Goal: Task Accomplishment & Management: Complete application form

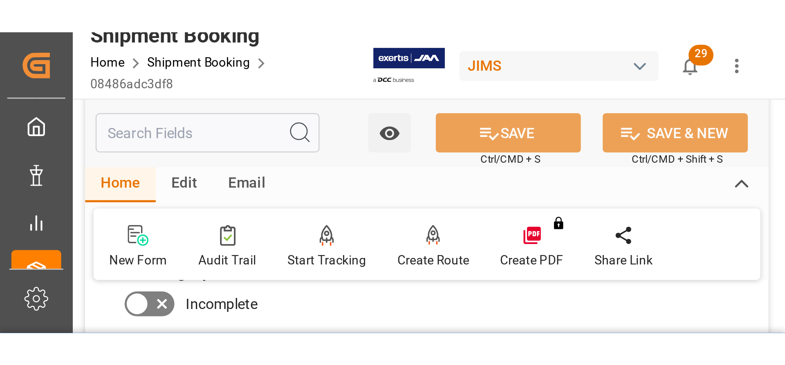
scroll to position [514, 0]
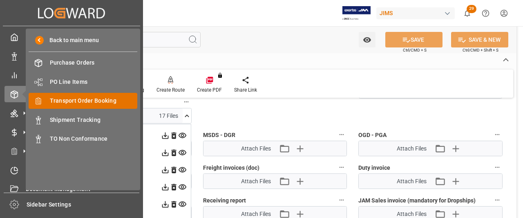
click at [78, 101] on span "Transport Order Booking" at bounding box center [94, 100] width 88 height 9
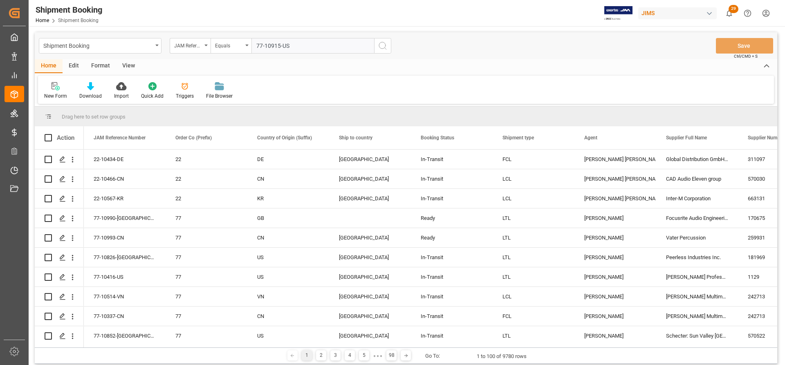
type input "77-10915-US"
click at [381, 47] on icon "search button" at bounding box center [383, 46] width 10 height 10
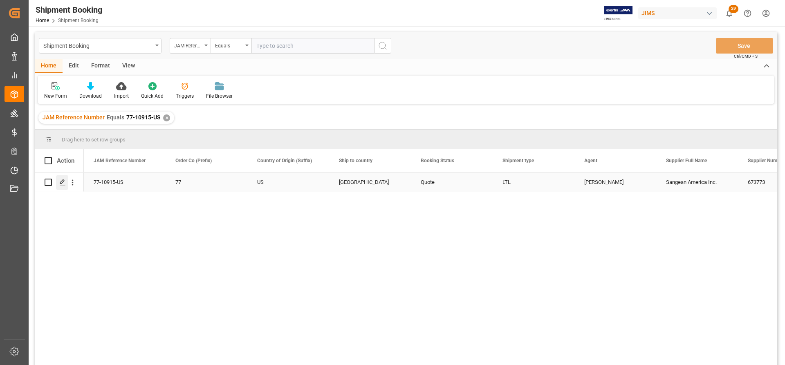
click at [62, 182] on icon "Press SPACE to select this row." at bounding box center [62, 182] width 7 height 7
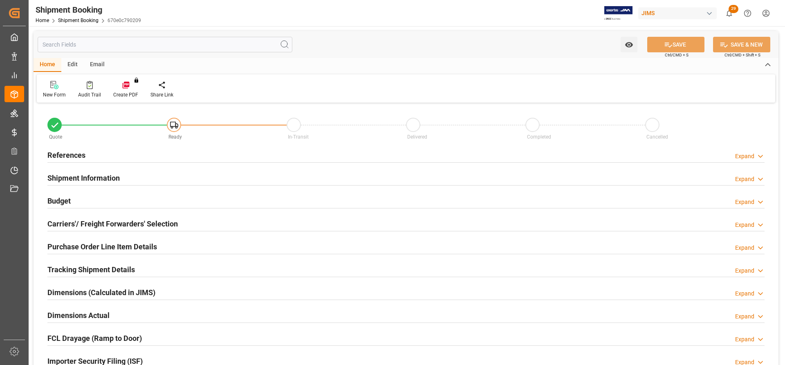
type input "0"
type input "[DATE] 00:00"
type input "[DATE]"
click at [67, 156] on h2 "References" at bounding box center [66, 155] width 38 height 11
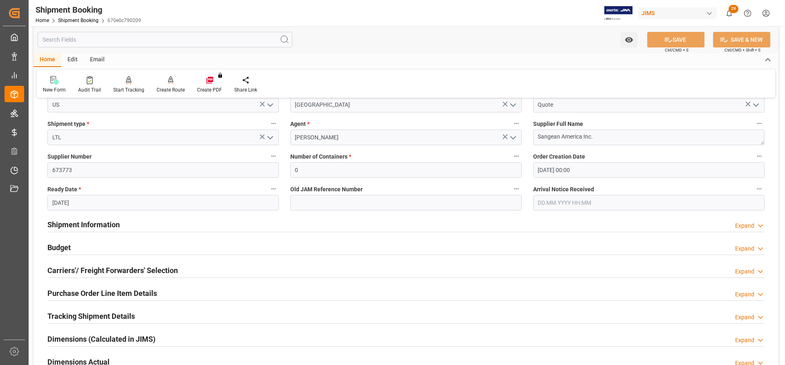
scroll to position [123, 0]
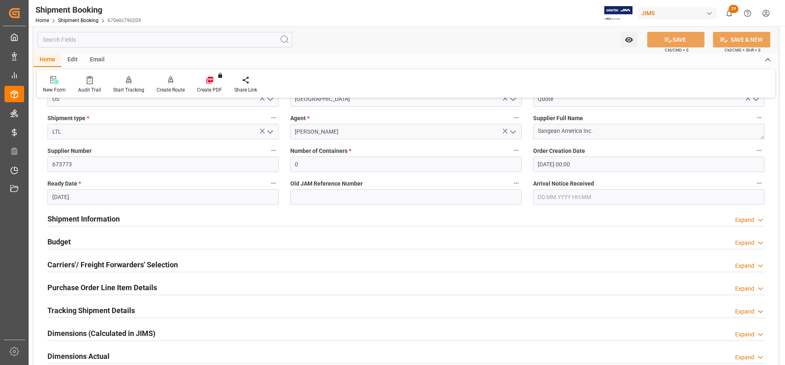
click at [68, 212] on div "Shipment Information" at bounding box center [83, 218] width 72 height 16
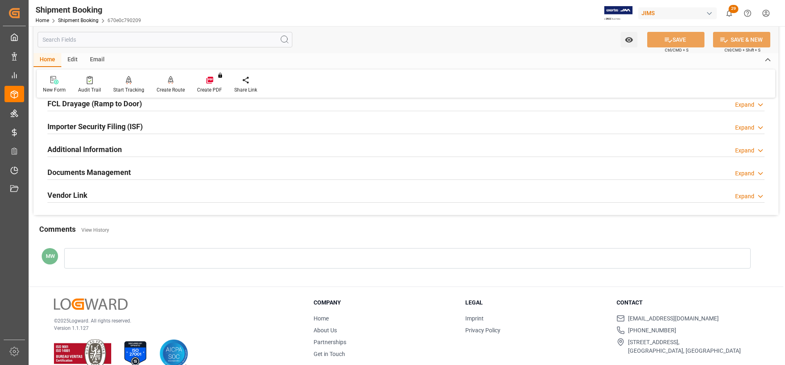
scroll to position [736, 0]
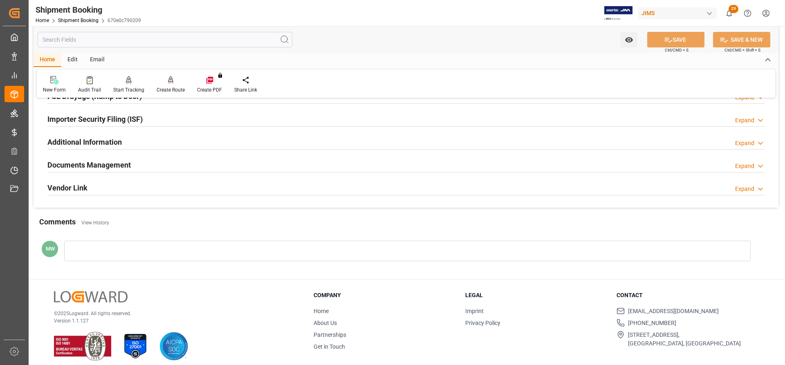
click at [88, 165] on h2 "Documents Management" at bounding box center [88, 164] width 83 height 11
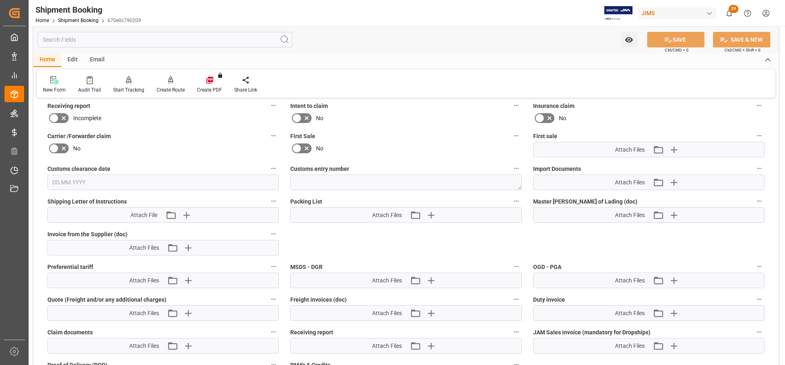
scroll to position [899, 0]
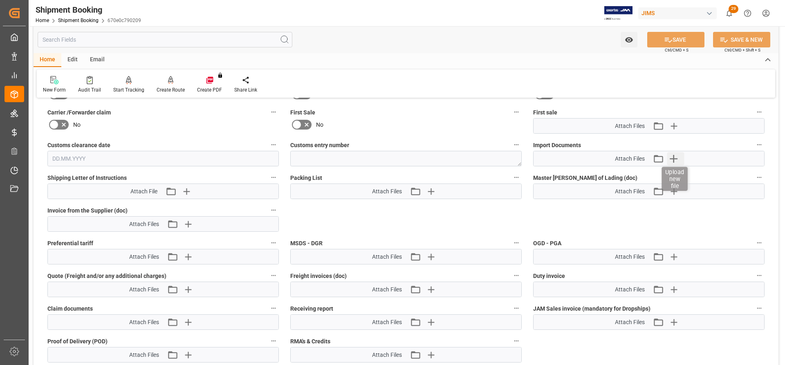
click at [675, 160] on icon "button" at bounding box center [672, 158] width 13 height 13
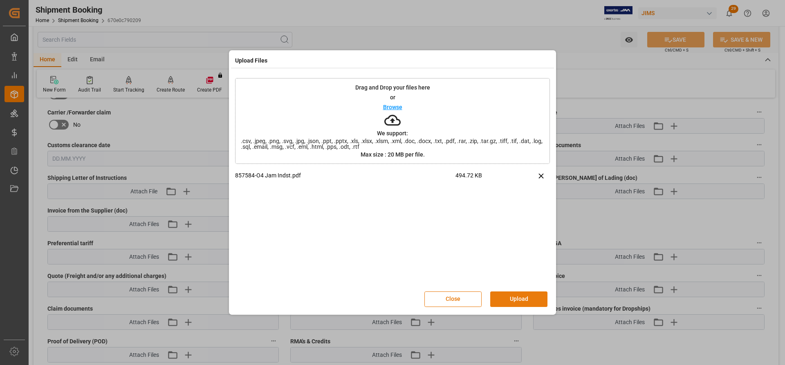
click at [517, 295] on button "Upload" at bounding box center [518, 299] width 57 height 16
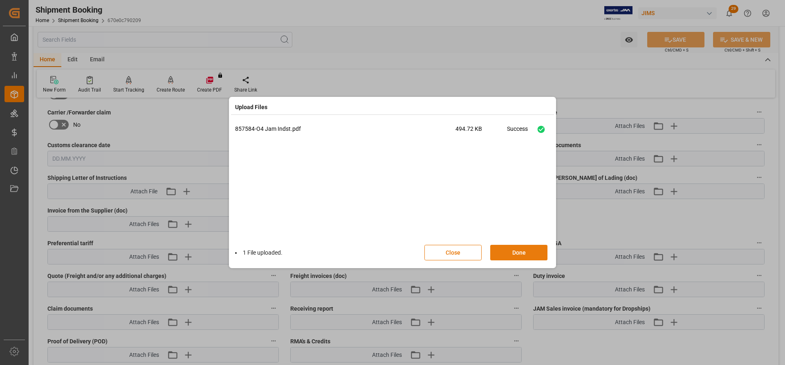
click at [501, 252] on button "Done" at bounding box center [518, 253] width 57 height 16
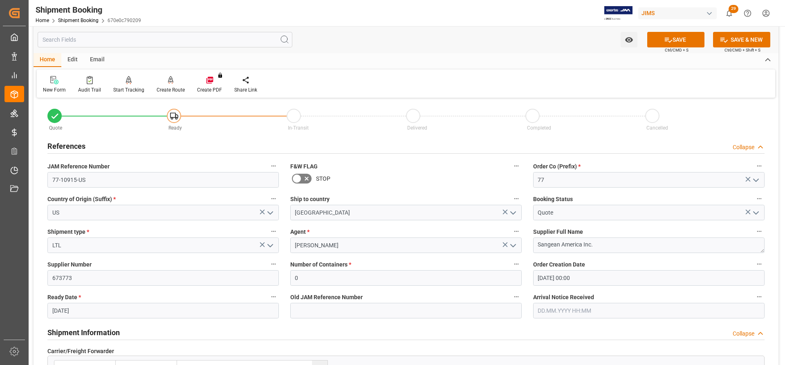
scroll to position [0, 0]
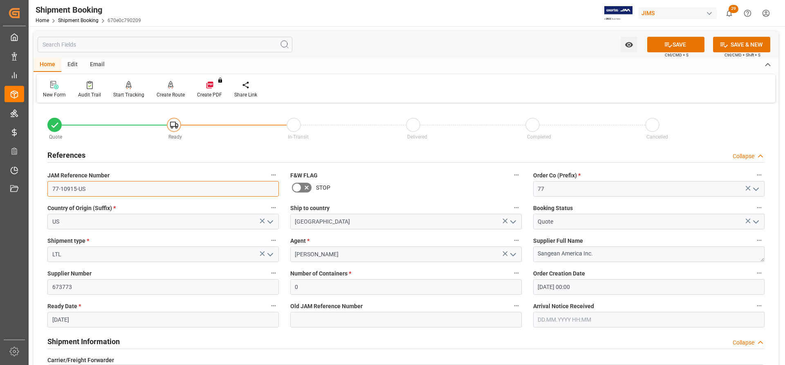
drag, startPoint x: 90, startPoint y: 189, endPoint x: 45, endPoint y: 189, distance: 45.4
click at [45, 189] on div "JAM Reference Number 77-10915-US" at bounding box center [163, 183] width 243 height 33
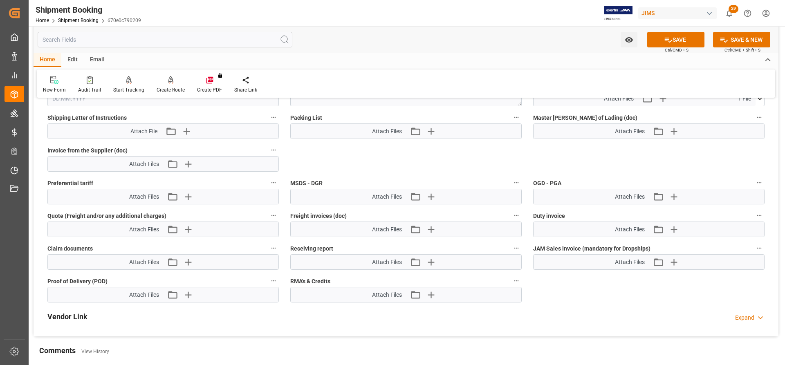
scroll to position [931, 0]
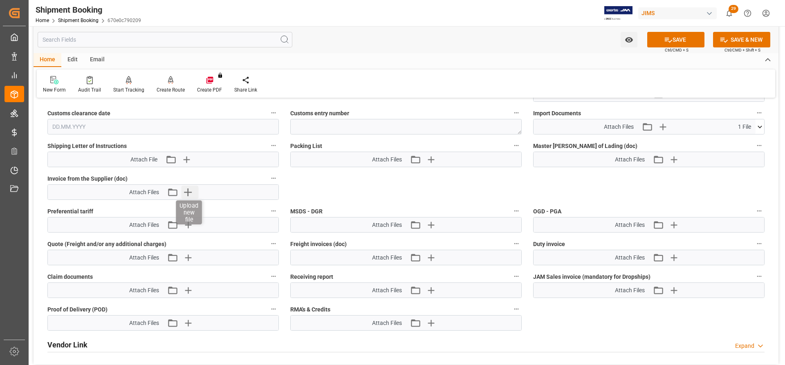
click at [188, 190] on icon "button" at bounding box center [188, 192] width 8 height 8
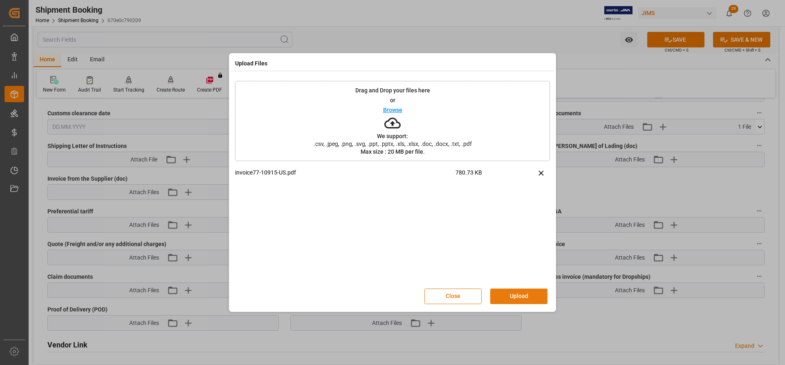
click at [521, 297] on button "Upload" at bounding box center [518, 296] width 57 height 16
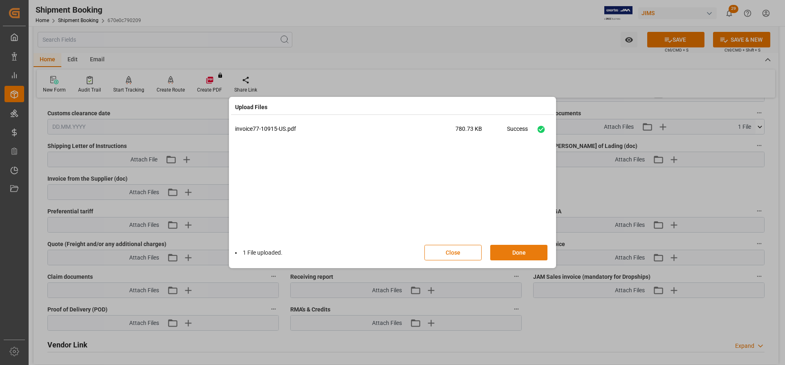
click at [512, 255] on button "Done" at bounding box center [518, 253] width 57 height 16
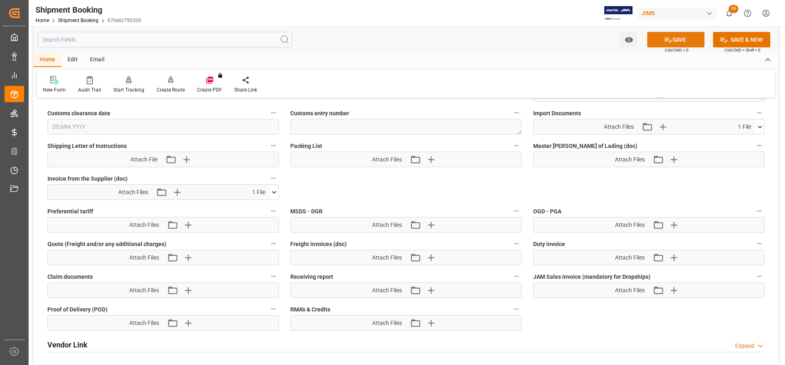
click at [673, 41] on button "SAVE" at bounding box center [675, 40] width 57 height 16
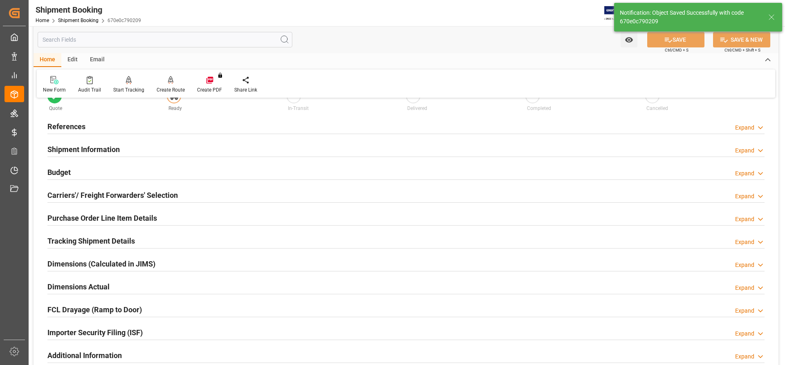
scroll to position [0, 0]
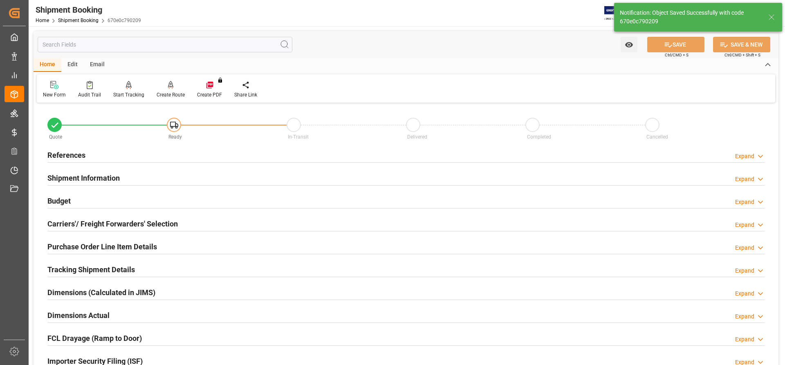
click at [66, 174] on h2 "Shipment Information" at bounding box center [83, 177] width 72 height 11
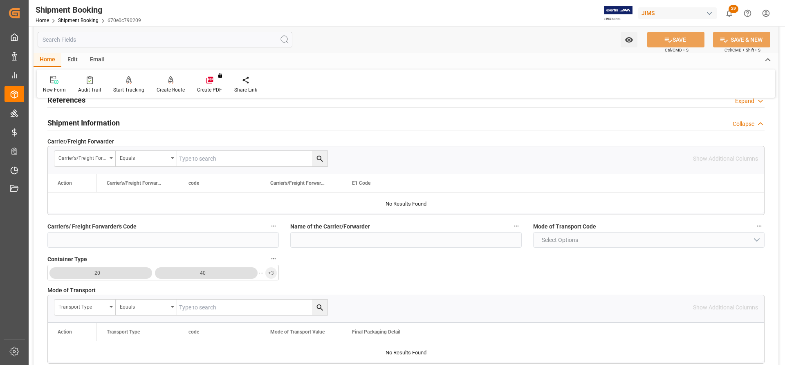
scroll to position [41, 0]
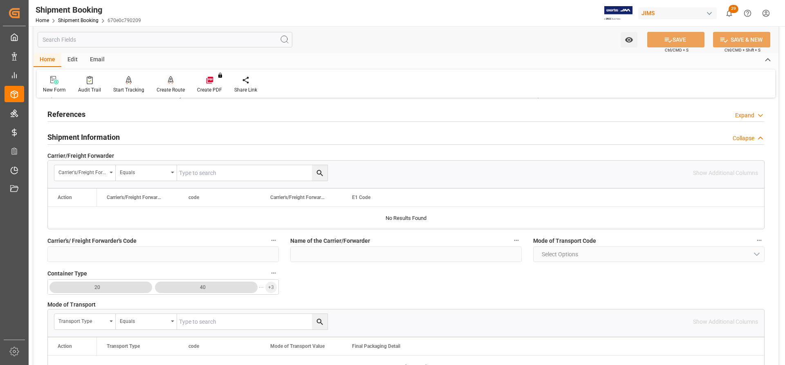
click at [172, 87] on div "Create Route" at bounding box center [170, 89] width 28 height 7
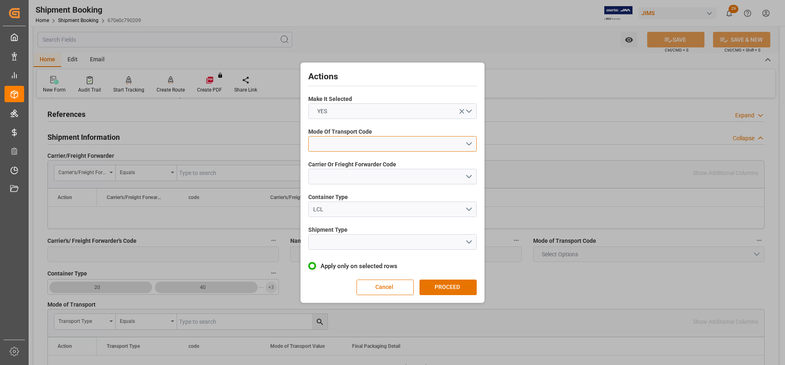
click at [474, 144] on button "open menu" at bounding box center [392, 144] width 168 height 16
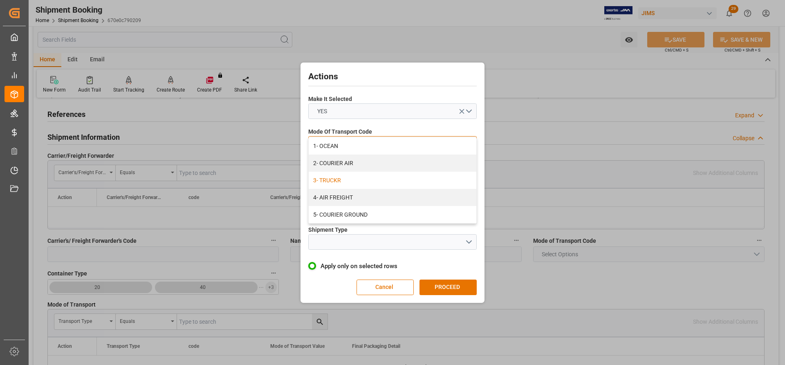
click at [334, 181] on div "3- TRUCKR" at bounding box center [393, 180] width 168 height 17
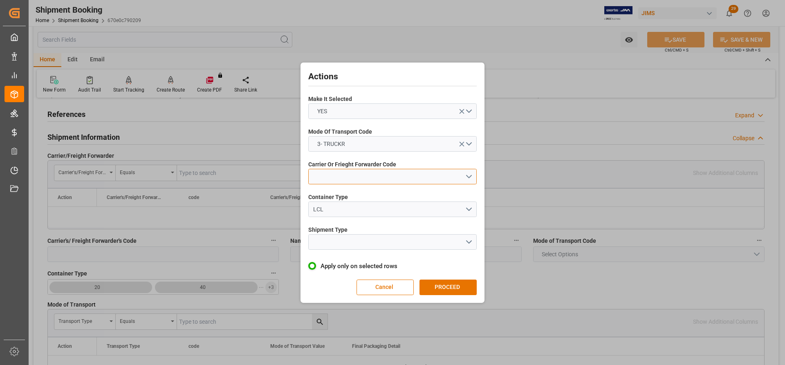
click at [338, 182] on button "open menu" at bounding box center [392, 177] width 168 height 16
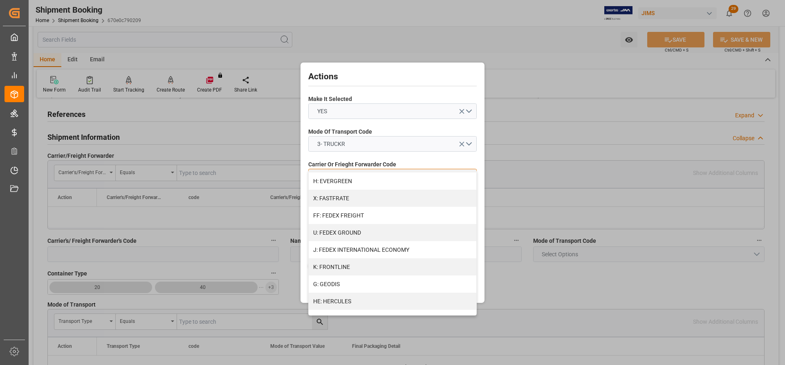
scroll to position [204, 0]
click at [352, 218] on div "FF: FEDEX FREIGHT" at bounding box center [393, 214] width 168 height 17
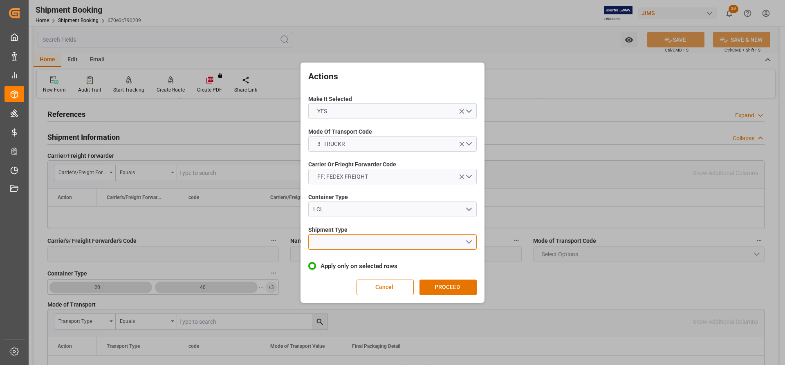
click at [369, 244] on button "open menu" at bounding box center [392, 242] width 168 height 16
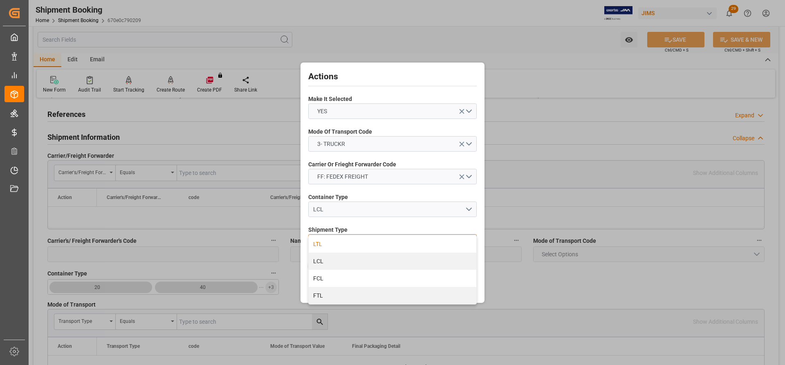
click at [326, 246] on div "LTL" at bounding box center [393, 243] width 168 height 17
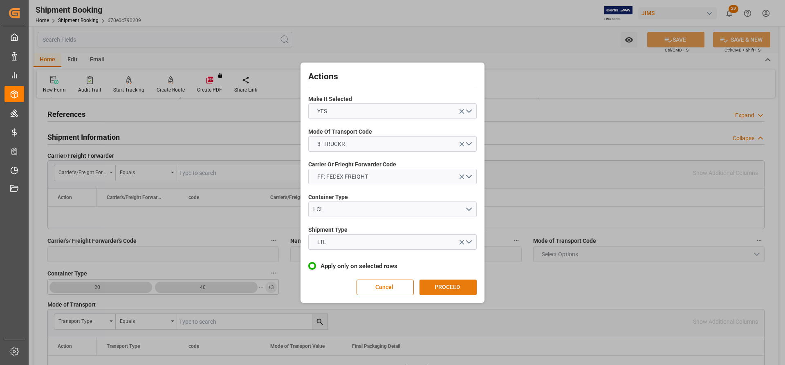
click at [437, 285] on button "PROCEED" at bounding box center [447, 287] width 57 height 16
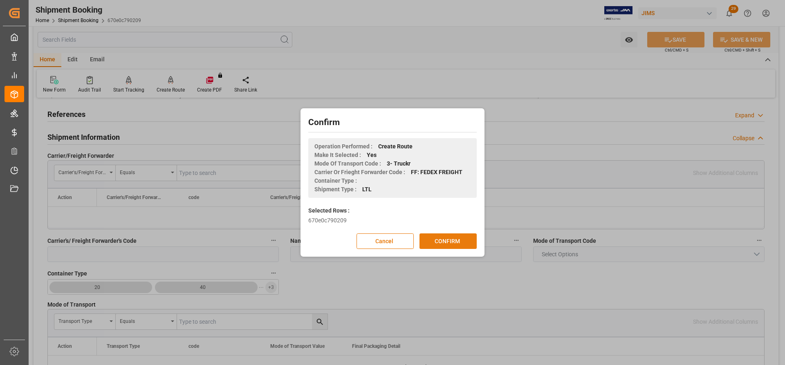
click at [440, 241] on button "CONFIRM" at bounding box center [447, 241] width 57 height 16
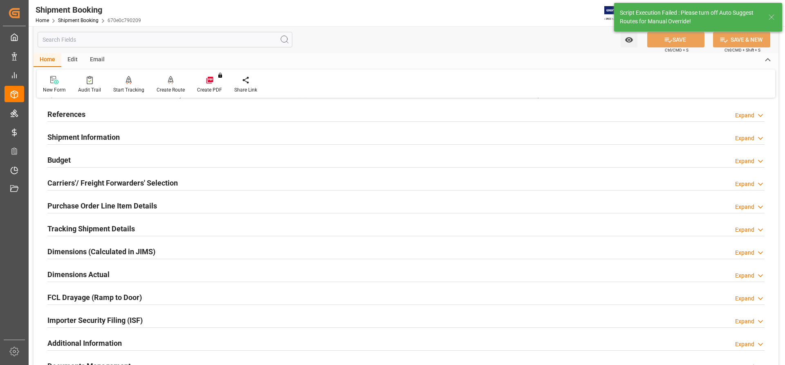
click at [82, 202] on h2 "Purchase Order Line Item Details" at bounding box center [102, 205] width 110 height 11
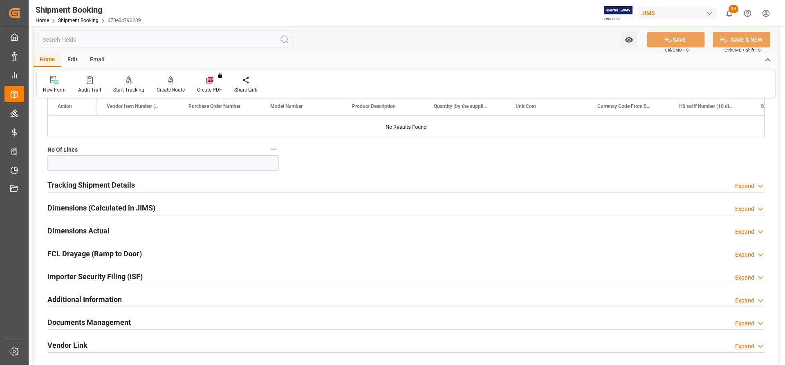
scroll to position [163, 0]
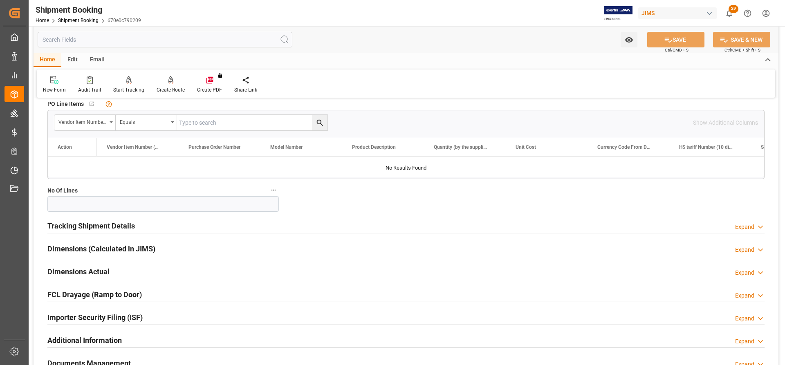
click at [91, 227] on h2 "Tracking Shipment Details" at bounding box center [90, 225] width 87 height 11
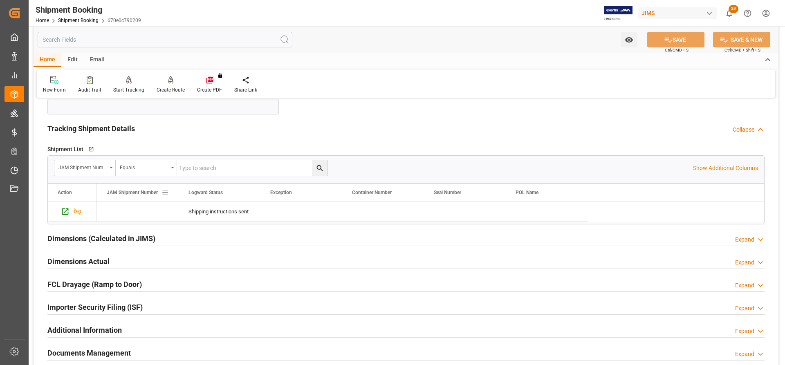
scroll to position [286, 0]
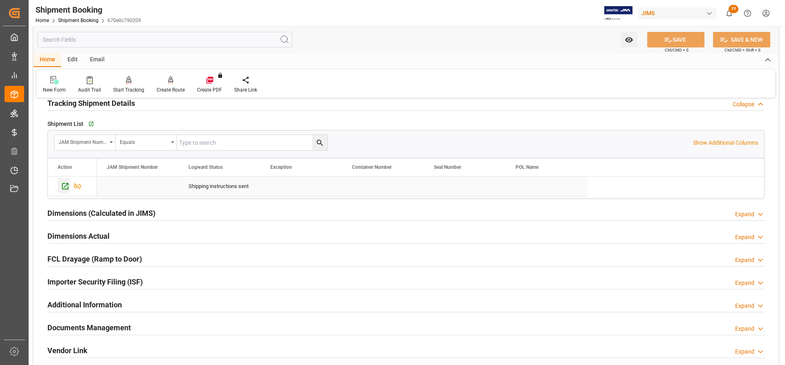
click at [64, 187] on icon "Press SPACE to select this row." at bounding box center [65, 186] width 9 height 9
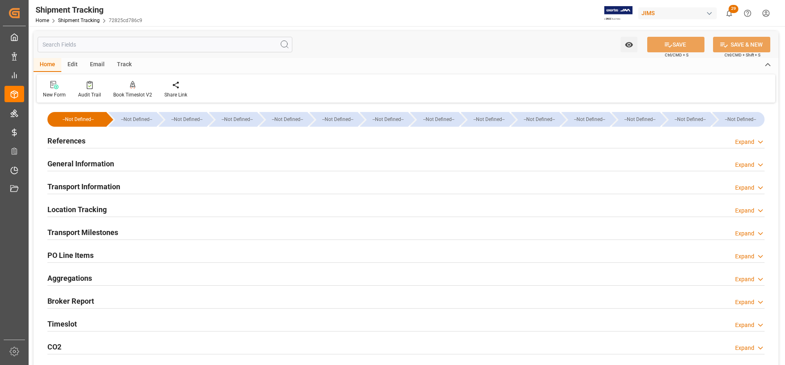
click at [65, 141] on h2 "References" at bounding box center [66, 140] width 38 height 11
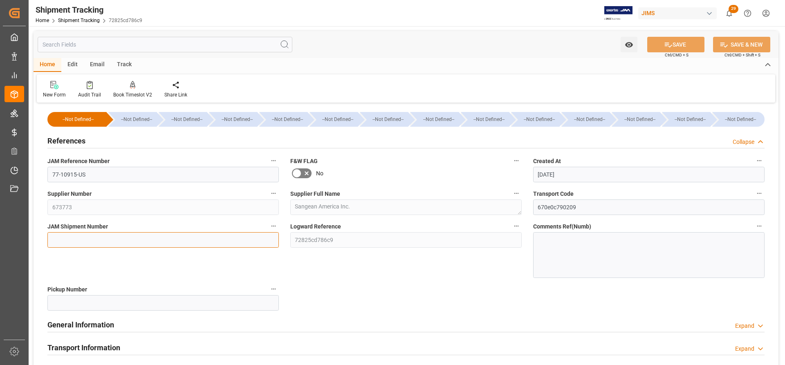
click at [58, 238] on input at bounding box center [162, 240] width 231 height 16
paste input "72958"
type input "72958"
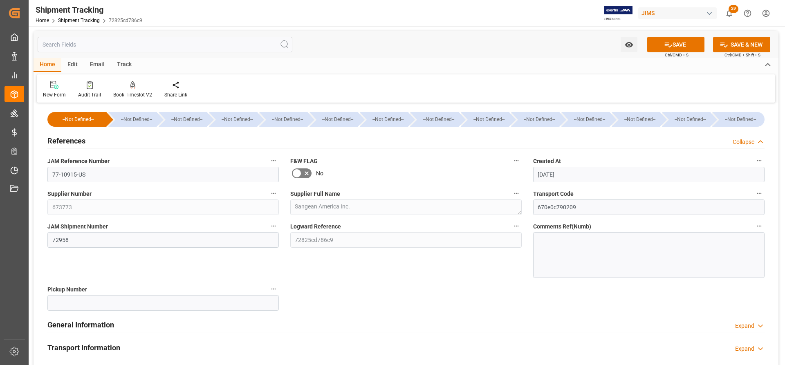
click at [675, 44] on button "SAVE" at bounding box center [675, 45] width 57 height 16
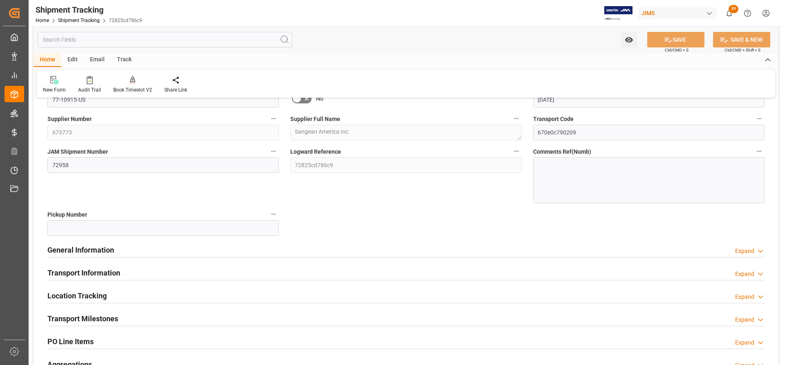
scroll to position [123, 0]
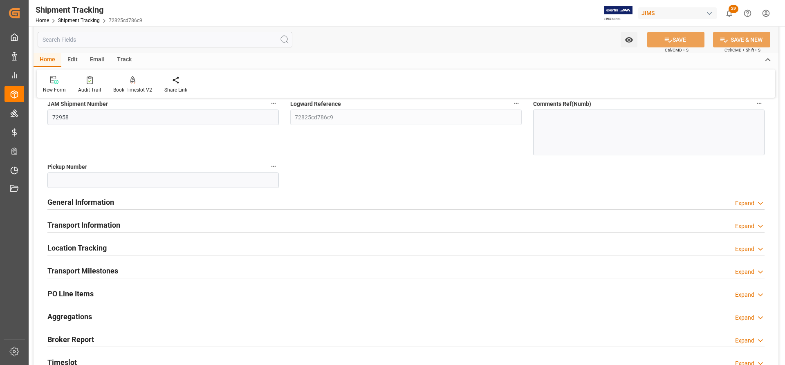
click at [69, 225] on h2 "Transport Information" at bounding box center [83, 224] width 73 height 11
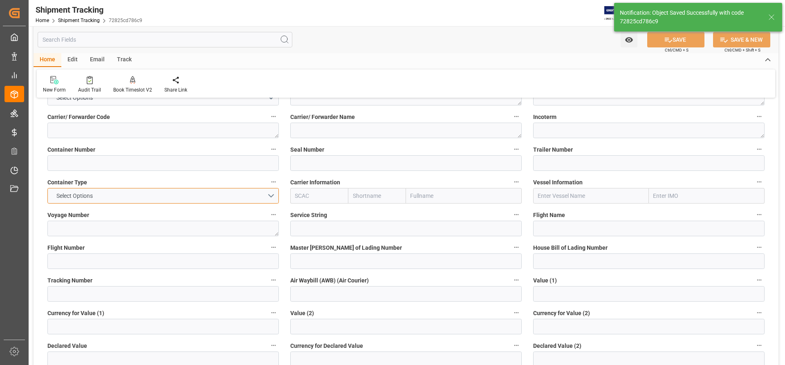
click at [105, 196] on button "Select Options" at bounding box center [162, 196] width 231 height 16
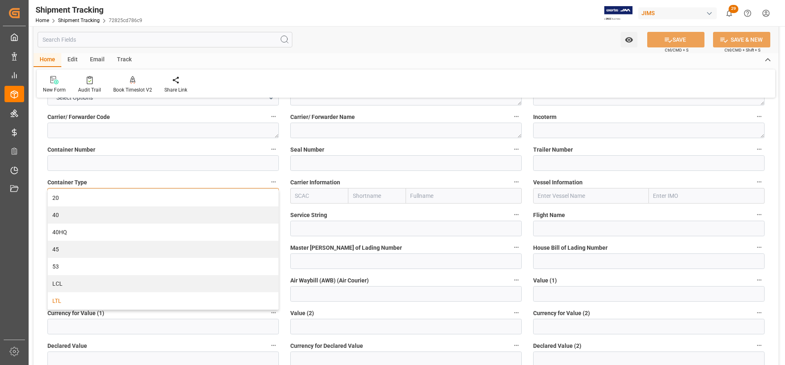
click at [81, 303] on div "LTL" at bounding box center [163, 300] width 230 height 17
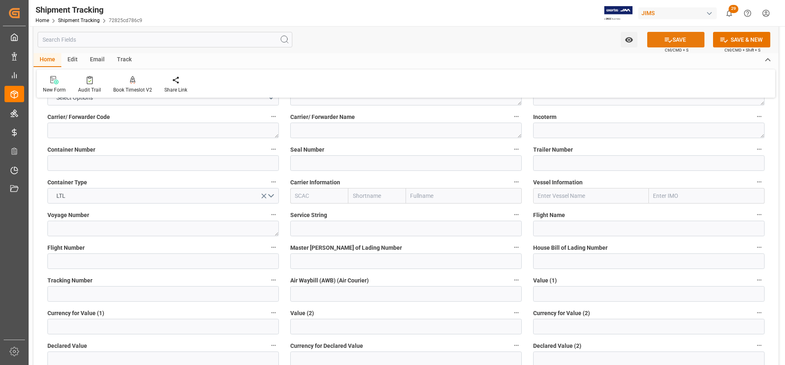
click at [682, 38] on button "SAVE" at bounding box center [675, 40] width 57 height 16
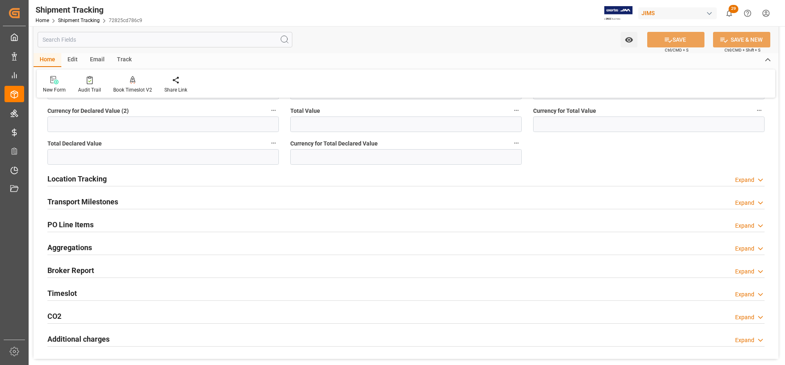
scroll to position [409, 0]
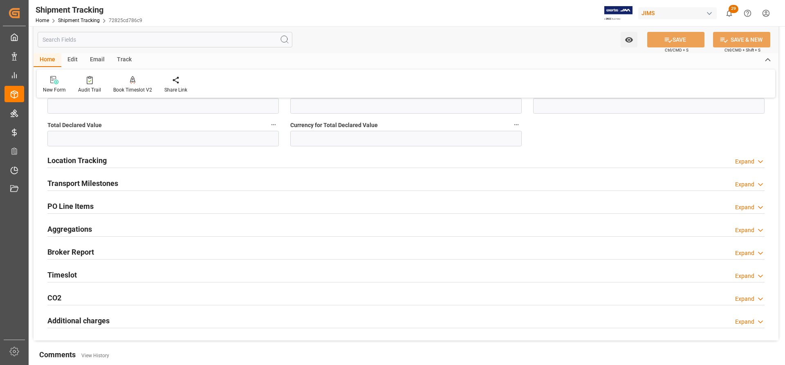
click at [86, 185] on h2 "Transport Milestones" at bounding box center [82, 183] width 71 height 11
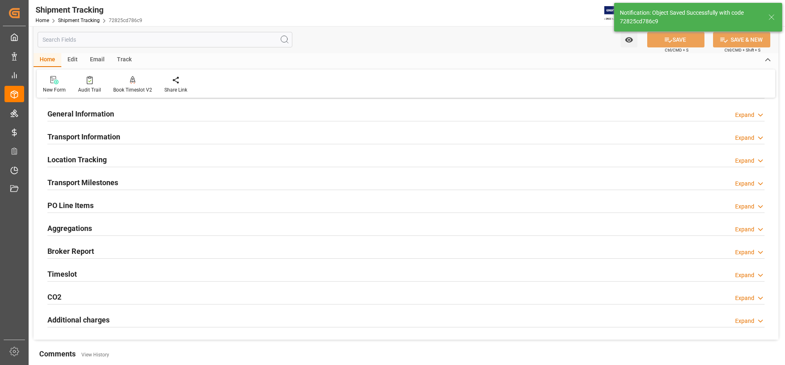
scroll to position [49, 0]
click at [94, 183] on h2 "Transport Milestones" at bounding box center [82, 183] width 71 height 11
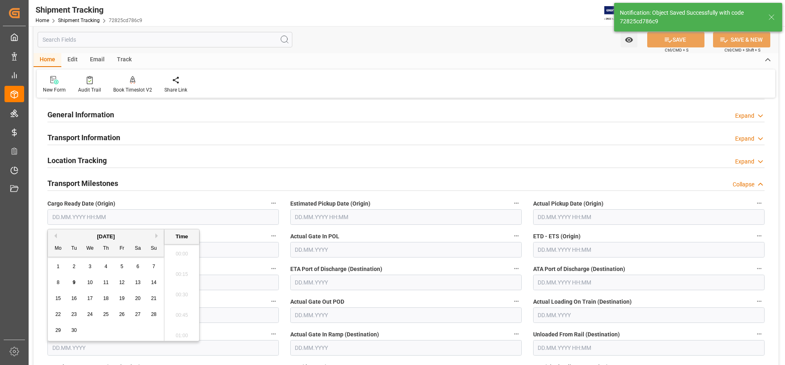
click at [92, 217] on input "text" at bounding box center [162, 217] width 231 height 16
drag, startPoint x: 60, startPoint y: 283, endPoint x: 68, endPoint y: 283, distance: 8.6
click at [60, 283] on div "8" at bounding box center [58, 283] width 10 height 10
type input "08.09.2025 00:00"
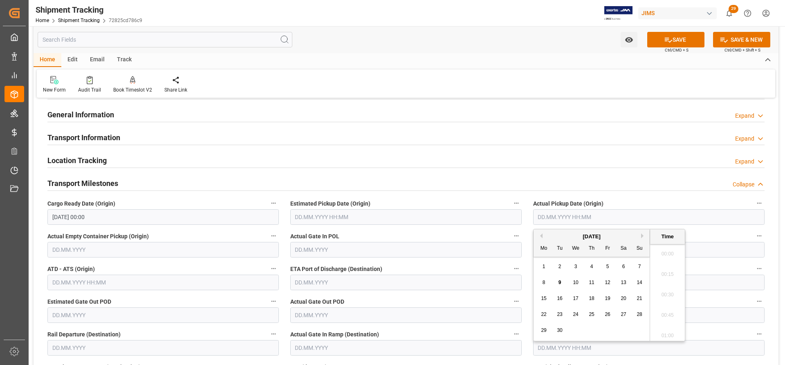
click at [588, 219] on input "text" at bounding box center [648, 217] width 231 height 16
click at [732, 255] on input "text" at bounding box center [648, 250] width 231 height 16
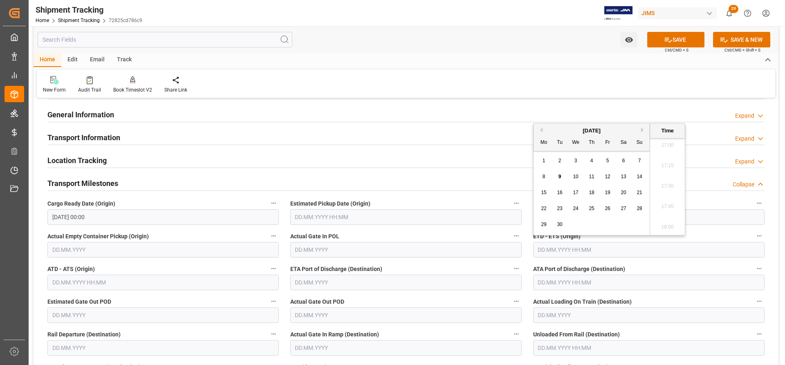
click at [545, 248] on input "text" at bounding box center [648, 250] width 231 height 16
click at [544, 174] on span "8" at bounding box center [543, 177] width 3 height 6
type input "08.09.2025 00:00"
click at [771, 244] on div "--Not Defined-- --Not Defined-- --Not Defined-- --Not Defined-- --Not Defined--…" at bounding box center [406, 361] width 744 height 611
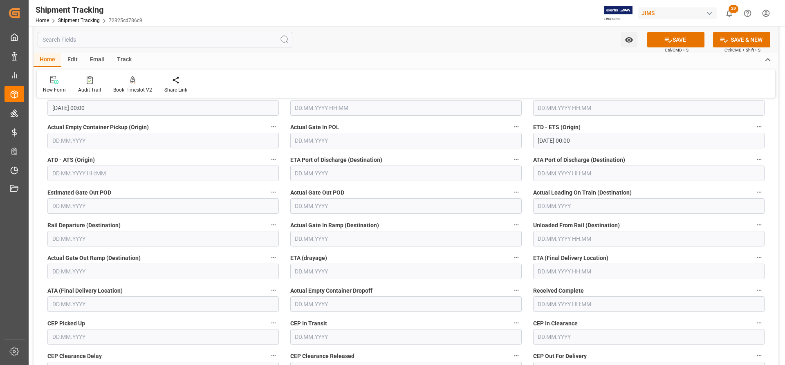
scroll to position [172, 0]
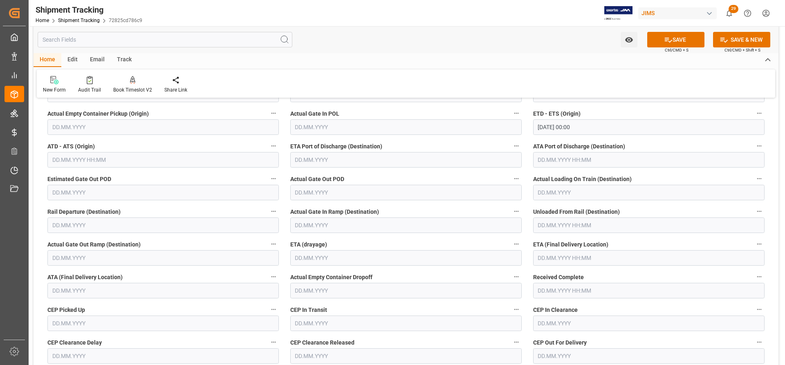
click at [558, 257] on input "text" at bounding box center [648, 258] width 231 height 16
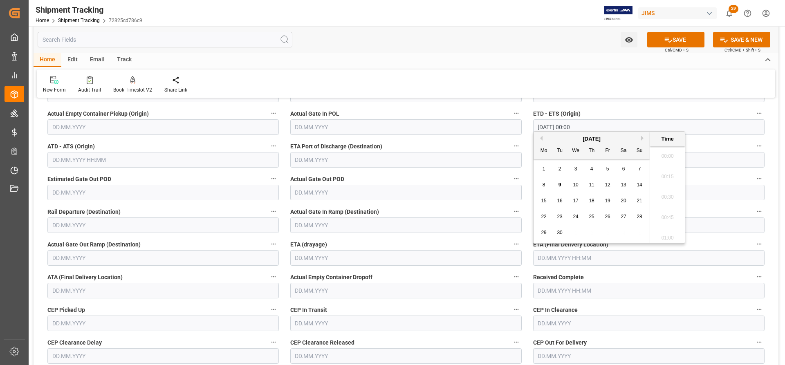
scroll to position [1392, 0]
click at [543, 200] on span "15" at bounding box center [543, 201] width 5 height 6
type input "15.09.2025 00:00"
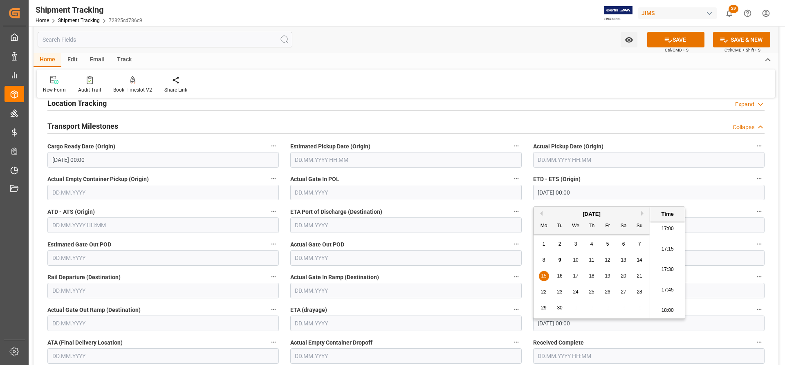
scroll to position [90, 0]
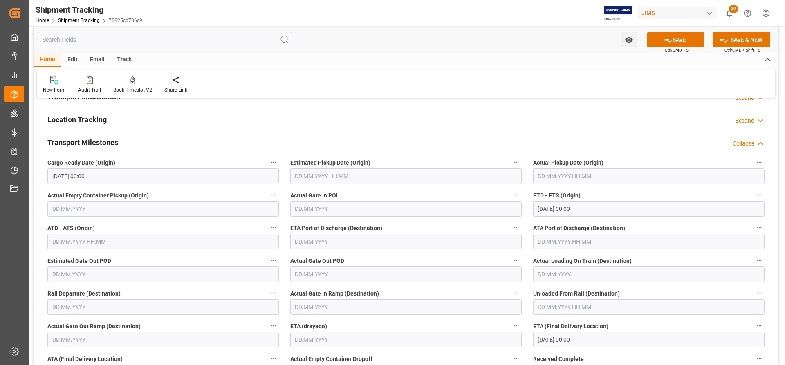
click at [662, 159] on label "Actual Pickup Date (Origin)" at bounding box center [648, 162] width 231 height 11
click at [753, 159] on button "Actual Pickup Date (Origin)" at bounding box center [758, 162] width 11 height 11
click at [560, 177] on div at bounding box center [392, 182] width 785 height 365
click at [564, 177] on input "text" at bounding box center [648, 176] width 231 height 16
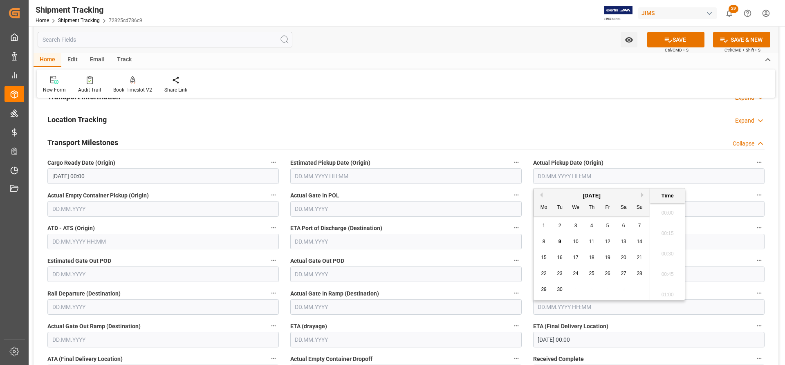
scroll to position [1392, 0]
click at [543, 242] on span "8" at bounding box center [543, 242] width 3 height 6
type input "08.09.2025 00:00"
click at [496, 149] on div "Transport Milestones Collapse" at bounding box center [405, 142] width 717 height 16
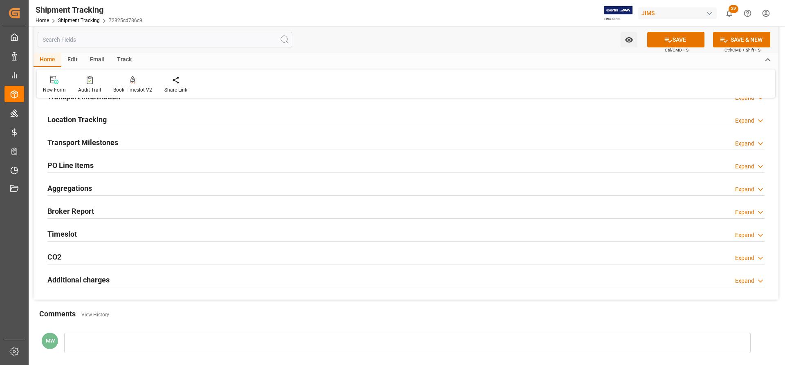
click at [81, 141] on h2 "Transport Milestones" at bounding box center [82, 142] width 71 height 11
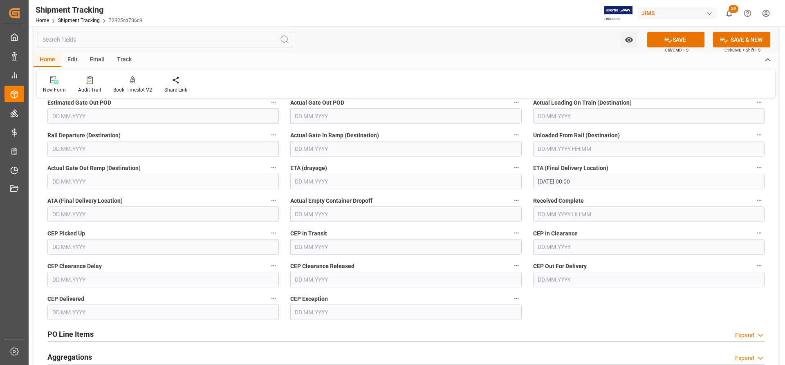
scroll to position [253, 0]
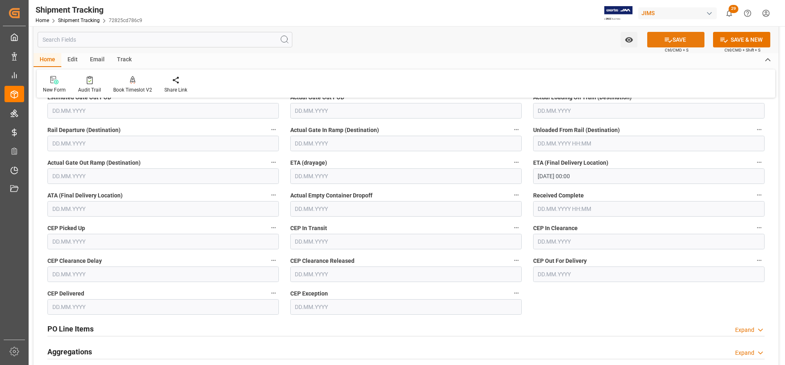
click at [681, 41] on button "SAVE" at bounding box center [675, 40] width 57 height 16
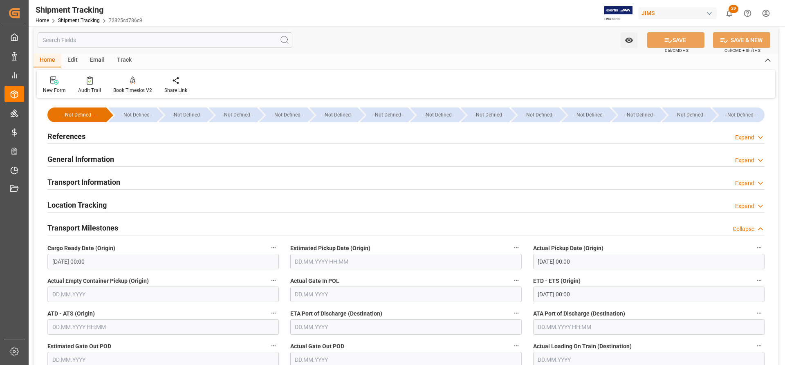
scroll to position [0, 0]
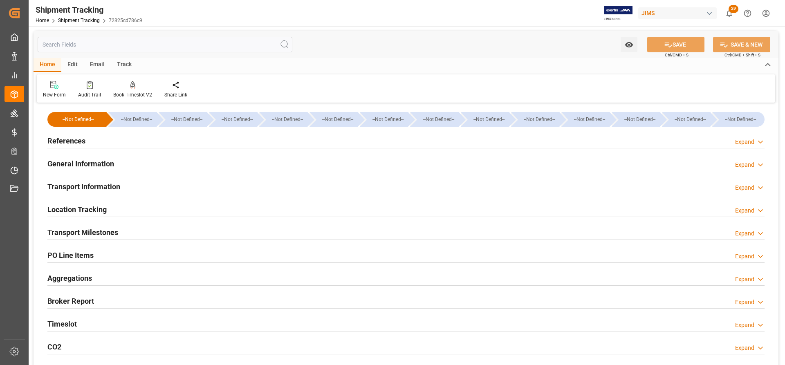
click at [80, 163] on h2 "General Information" at bounding box center [80, 163] width 67 height 11
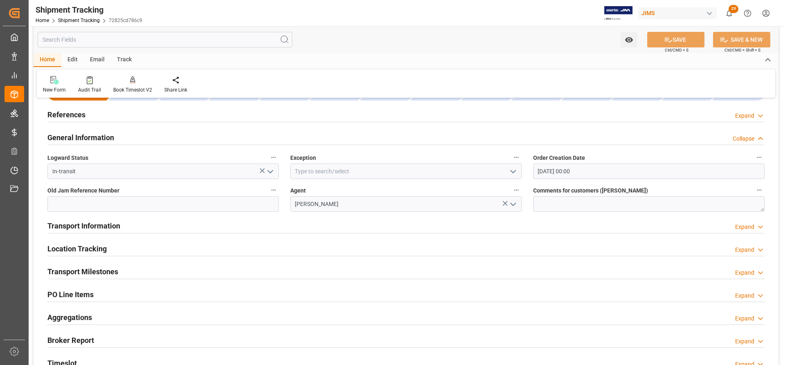
scroll to position [41, 0]
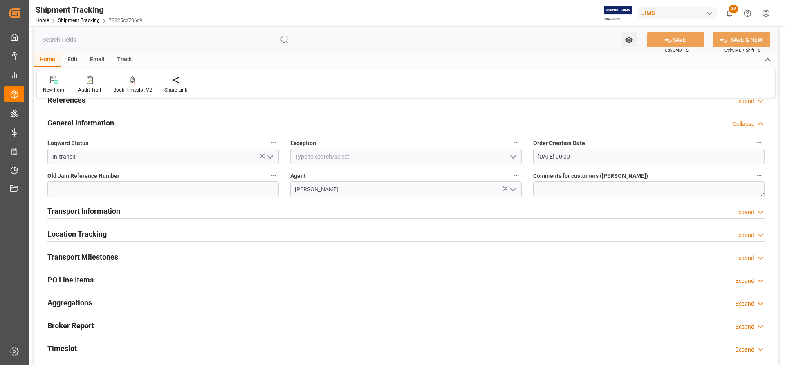
click at [75, 212] on h2 "Transport Information" at bounding box center [83, 211] width 73 height 11
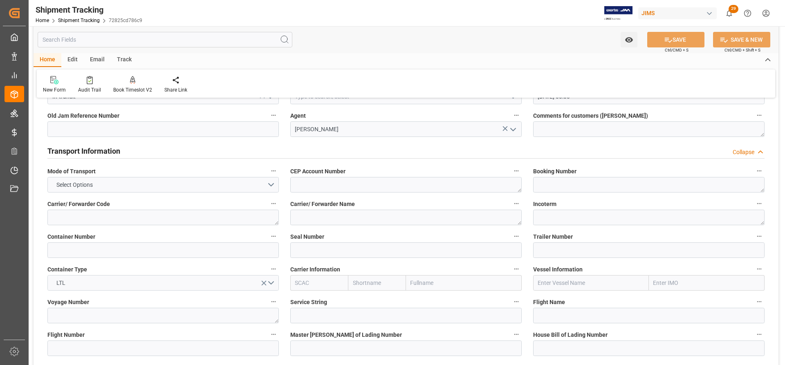
scroll to position [82, 0]
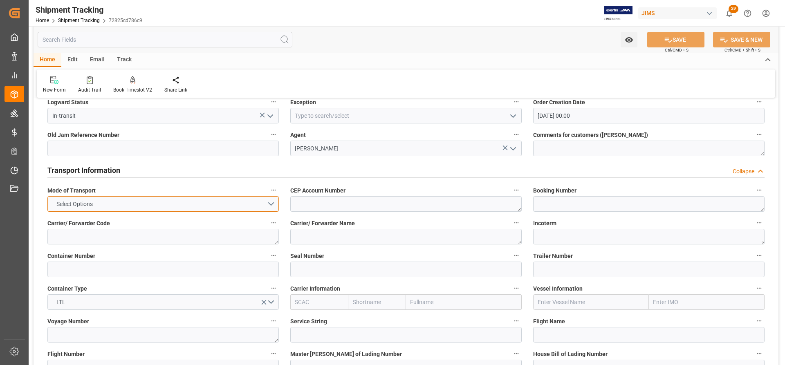
click at [177, 207] on button "Select Options" at bounding box center [162, 204] width 231 height 16
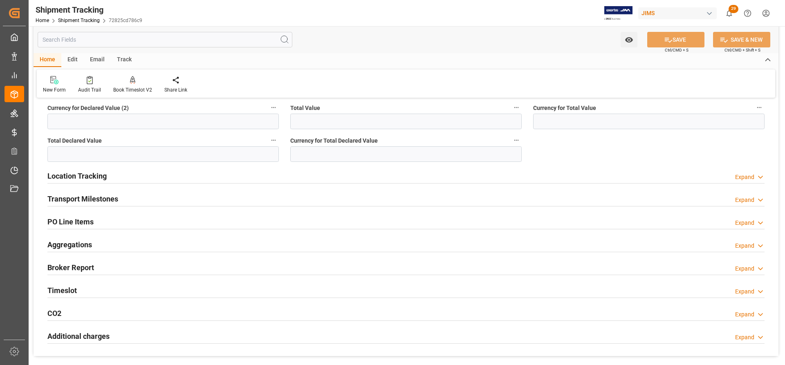
scroll to position [409, 0]
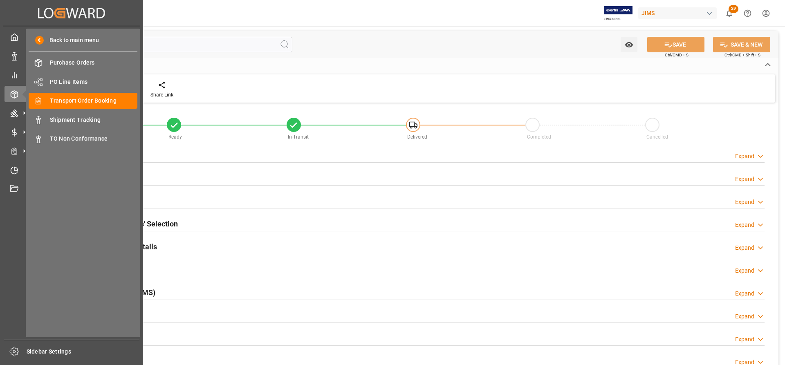
type input "0"
type input "[DATE] 00:00"
type input "[DATE]"
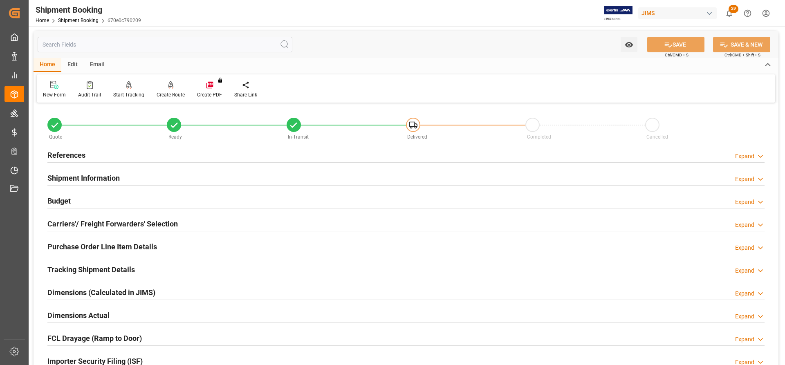
click at [67, 150] on h2 "References" at bounding box center [66, 155] width 38 height 11
